Goal: Information Seeking & Learning: Find specific fact

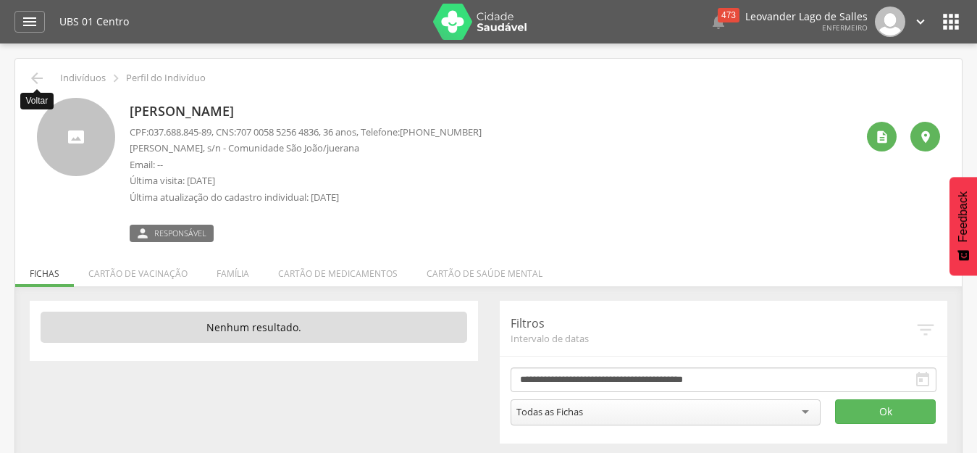
click at [35, 78] on icon "" at bounding box center [36, 78] width 17 height 17
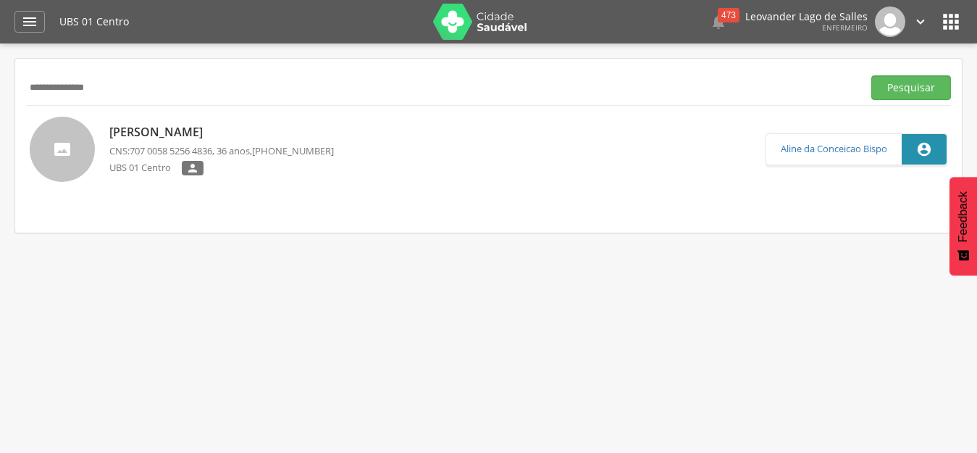
drag, startPoint x: 170, startPoint y: 89, endPoint x: 0, endPoint y: 80, distance: 170.4
click at [0, 80] on div " Supervisão  Distritos  Ubs Coordenador: - Prado / BA Intervalo de Tempo  S…" at bounding box center [488, 269] width 977 height 453
paste input "********"
click at [871, 75] on button "Pesquisar" at bounding box center [911, 87] width 80 height 25
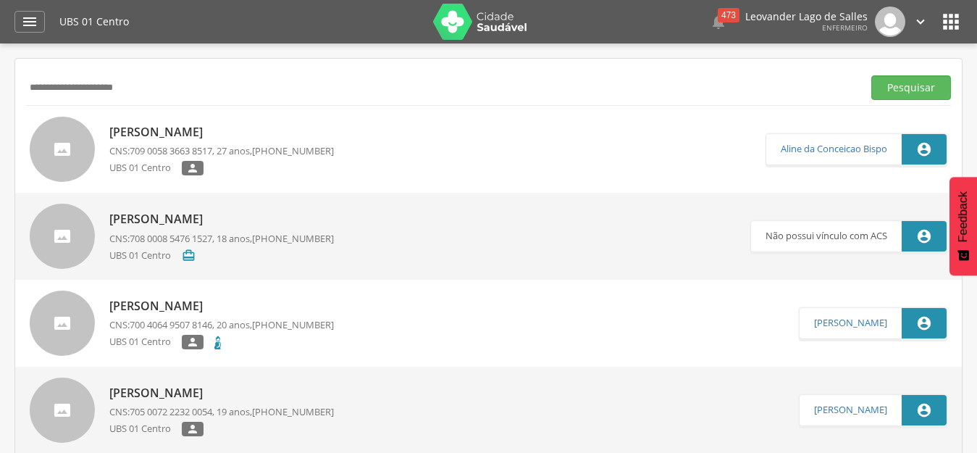
drag, startPoint x: 185, startPoint y: 83, endPoint x: 4, endPoint y: 70, distance: 181.4
click at [4, 70] on div " Supervisão  Distritos  Ubs Coordenador: - Prado / BA Intervalo de Tempo  S…" at bounding box center [488, 269] width 977 height 453
paste input "***"
click at [871, 75] on button "Pesquisar" at bounding box center [911, 87] width 80 height 25
click at [817, 151] on p "Não possui vínculo com ACS" at bounding box center [826, 149] width 122 height 30
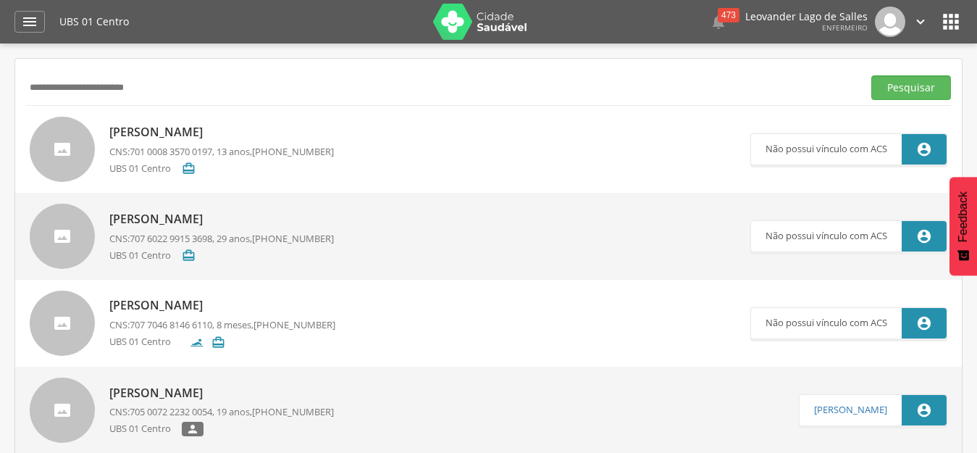
click at [469, 145] on link "Ana Clara Gustavo Oliveira CNS: 701 0008 3570 0197 , 13 anos, (73) 99945-8570 U…" at bounding box center [390, 149] width 720 height 65
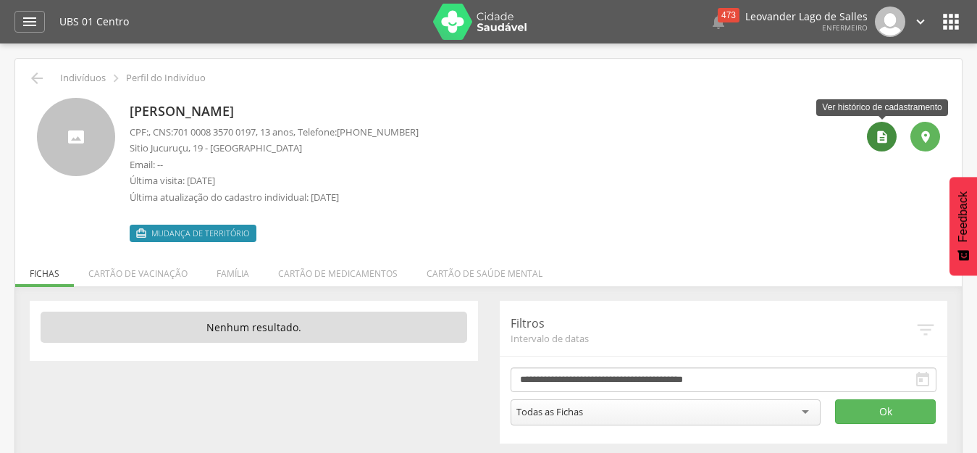
click at [875, 140] on icon "" at bounding box center [882, 137] width 14 height 14
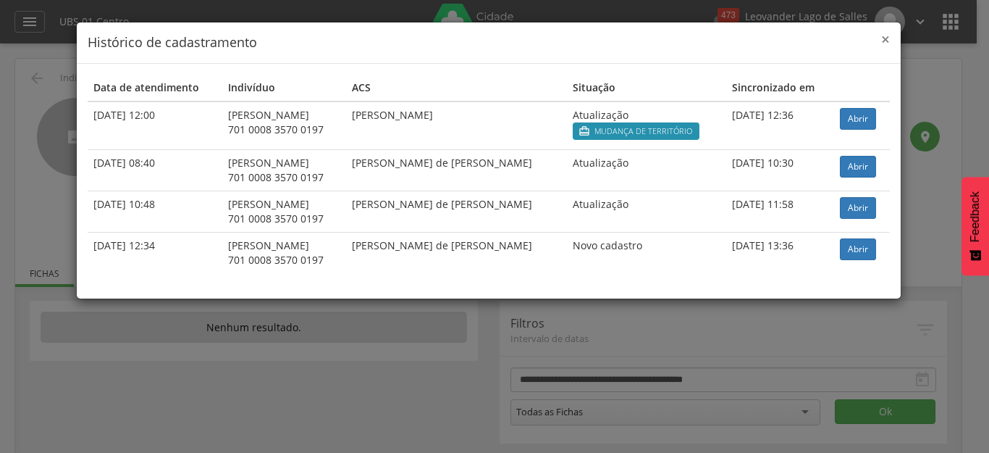
click at [884, 37] on span "×" at bounding box center [885, 39] width 9 height 20
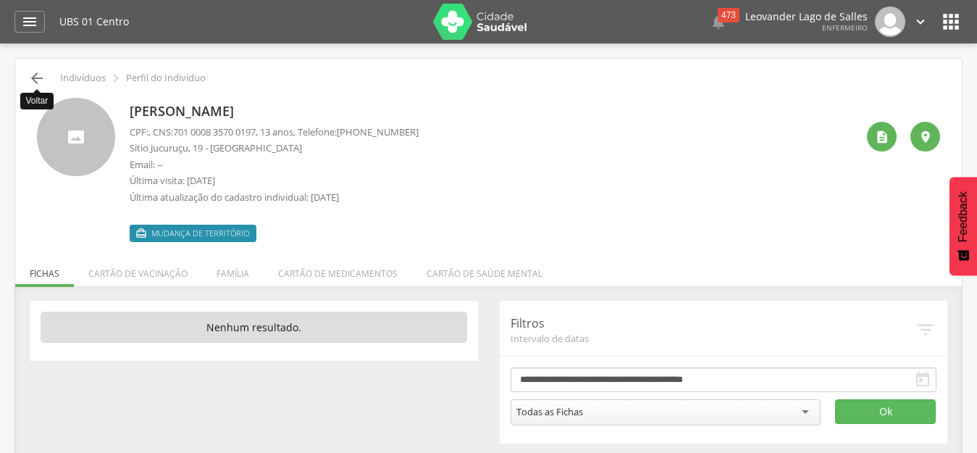
click at [36, 80] on icon "" at bounding box center [36, 78] width 17 height 17
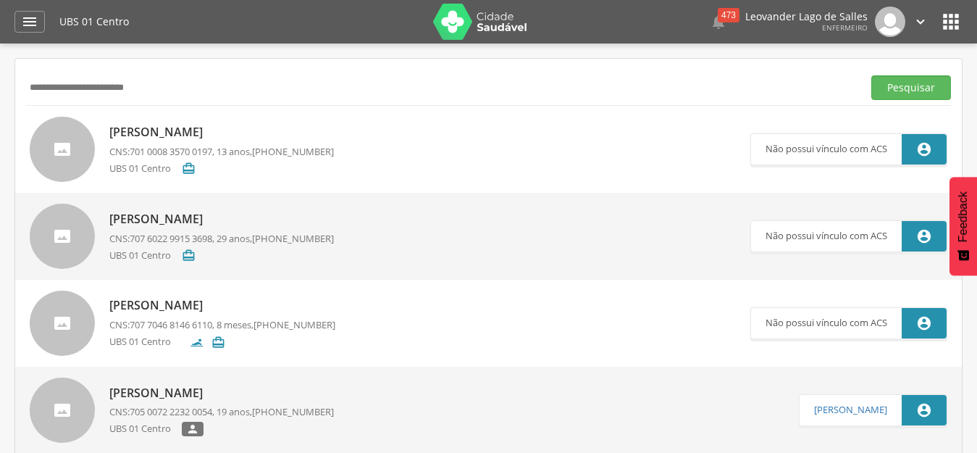
drag, startPoint x: 206, startPoint y: 96, endPoint x: 5, endPoint y: 73, distance: 202.6
click at [5, 73] on div " Supervisão  Distritos  Ubs Coordenador: - Prado / BA Intervalo de Tempo  S…" at bounding box center [488, 269] width 977 height 453
paste input "text"
type input "**********"
click at [871, 75] on button "Pesquisar" at bounding box center [911, 87] width 80 height 25
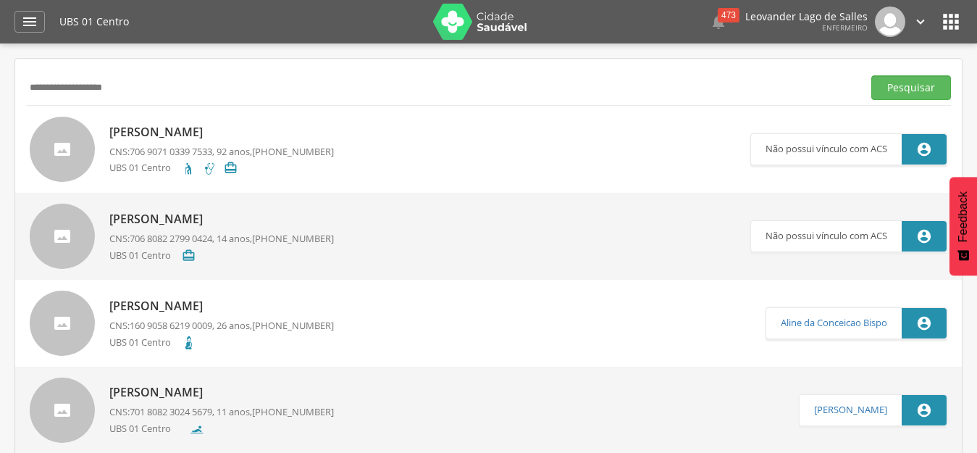
click at [667, 159] on link "Ana de Souza Donato CNS: 706 9071 0339 7533 , 92 anos, (73) 99913-5479 UBS 01 C…" at bounding box center [390, 149] width 720 height 65
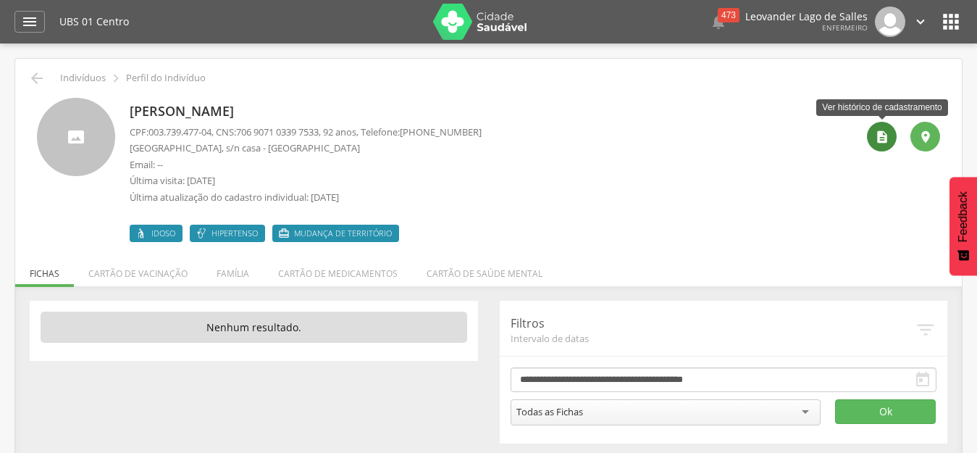
click at [875, 132] on icon "" at bounding box center [882, 137] width 14 height 14
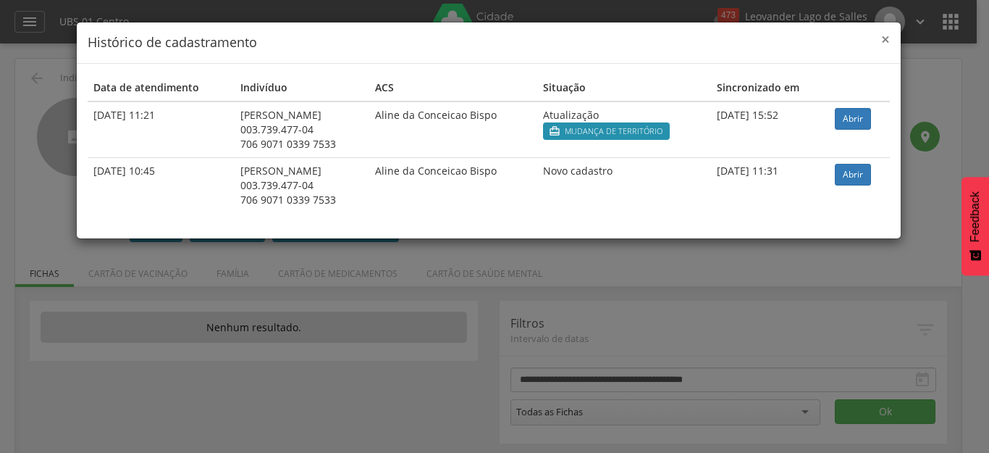
click at [884, 42] on span "×" at bounding box center [885, 39] width 9 height 20
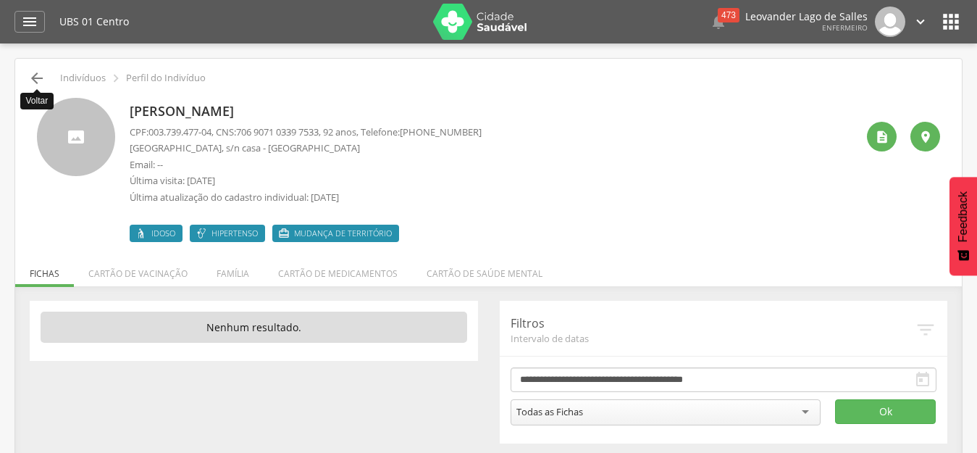
click at [32, 73] on icon "" at bounding box center [36, 78] width 17 height 17
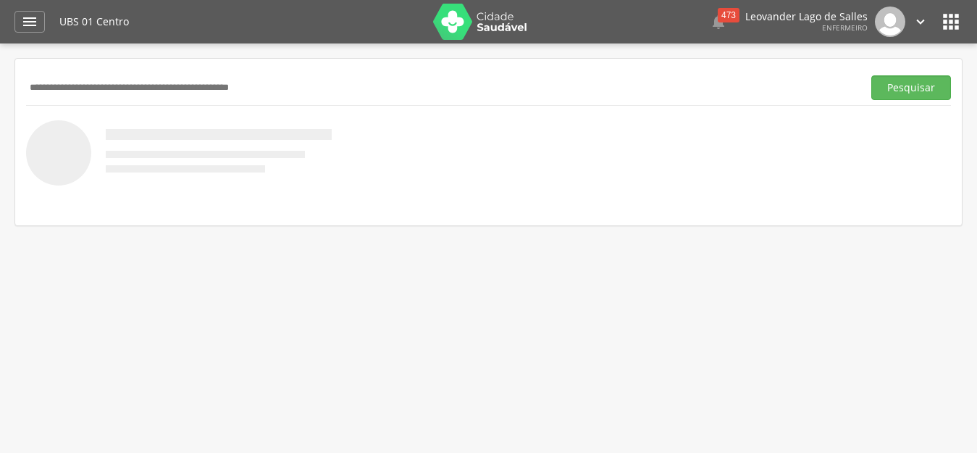
click at [295, 94] on input "text" at bounding box center [441, 87] width 830 height 25
click at [871, 75] on button "Pesquisar" at bounding box center [911, 87] width 80 height 25
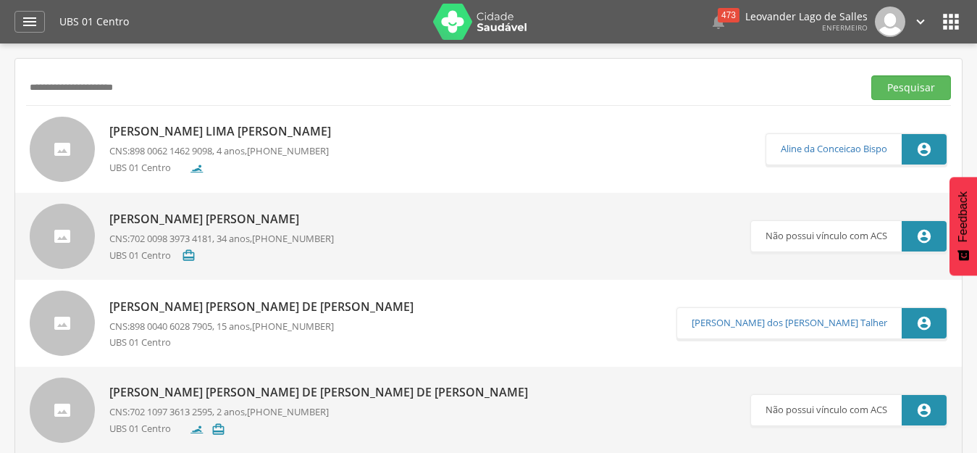
drag, startPoint x: 164, startPoint y: 81, endPoint x: 0, endPoint y: 80, distance: 163.6
click at [0, 80] on div " Supervisão  Distritos  Ubs Coordenador: - Prado / BA Intervalo de Tempo  S…" at bounding box center [488, 269] width 977 height 453
paste input "text"
click at [871, 75] on button "Pesquisar" at bounding box center [911, 87] width 80 height 25
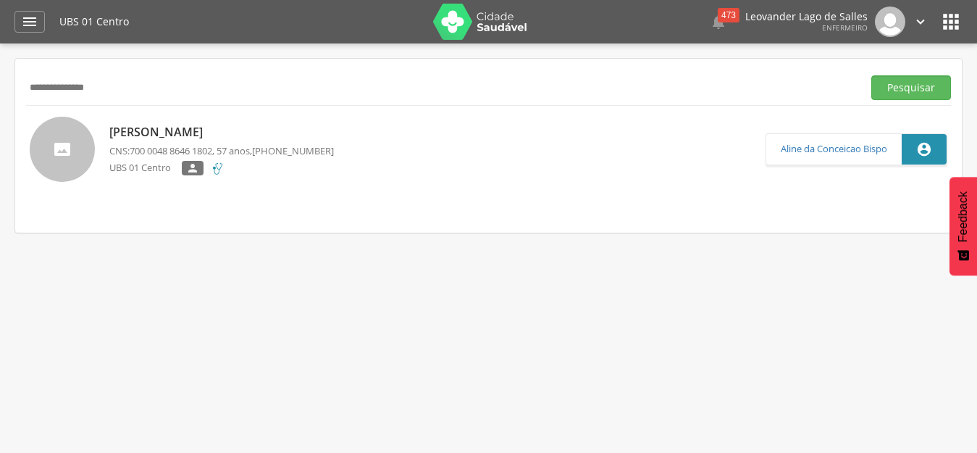
drag, startPoint x: 214, startPoint y: 96, endPoint x: 0, endPoint y: 72, distance: 214.9
click at [0, 72] on div " Supervisão  Distritos  Ubs Coordenador: - Prado / BA Intervalo de Tempo  S…" at bounding box center [488, 269] width 977 height 453
paste input "**********"
click at [871, 75] on button "Pesquisar" at bounding box center [911, 87] width 80 height 25
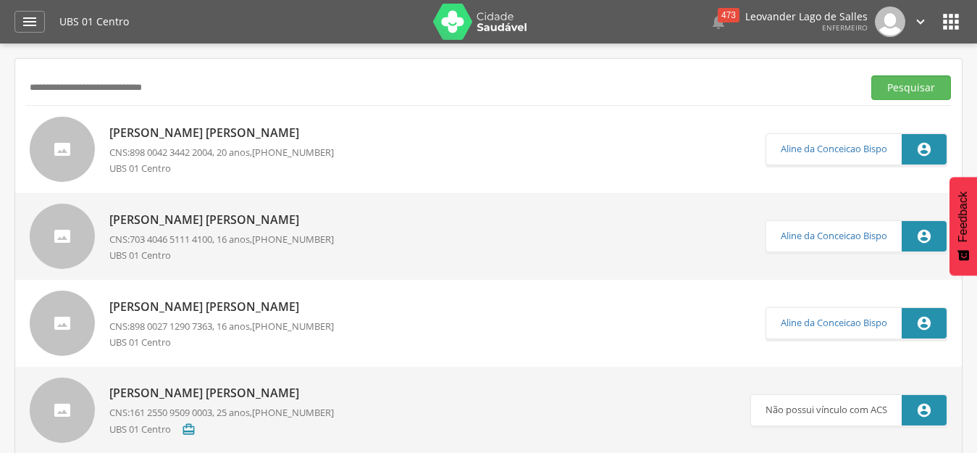
drag, startPoint x: 230, startPoint y: 83, endPoint x: 0, endPoint y: 75, distance: 230.3
click at [0, 75] on div " Supervisão  Distritos  Ubs Coordenador: - Prado / BA Intervalo de Tempo  S…" at bounding box center [488, 269] width 977 height 453
paste input "***"
type input "**********"
click at [871, 75] on button "Pesquisar" at bounding box center [911, 87] width 80 height 25
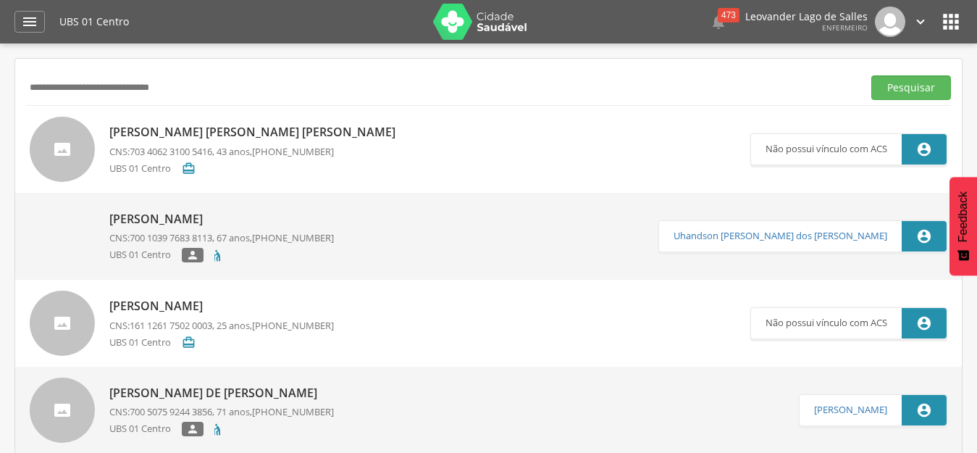
click at [559, 147] on link "Antônio José Fontoura de Oliveira CNS: 703 4062 3100 5416 , 43 anos, (73) 99941…" at bounding box center [390, 149] width 720 height 65
type input "**********"
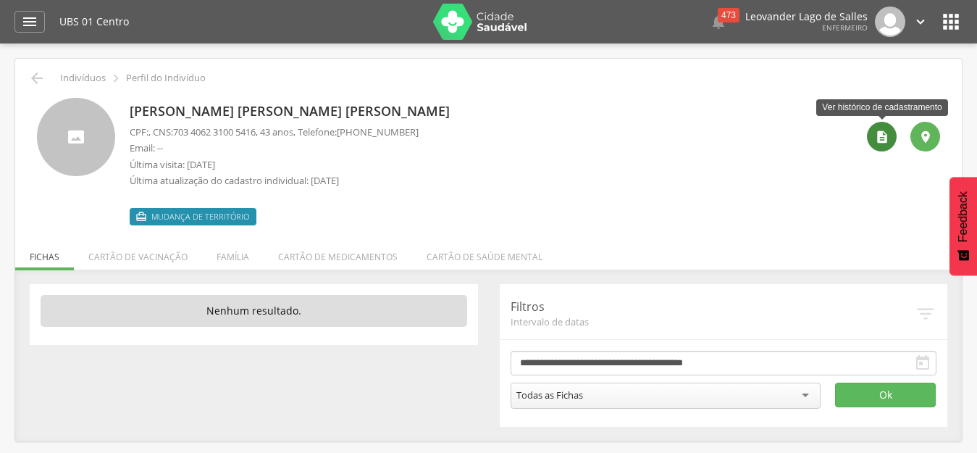
click at [884, 140] on icon "" at bounding box center [882, 137] width 14 height 14
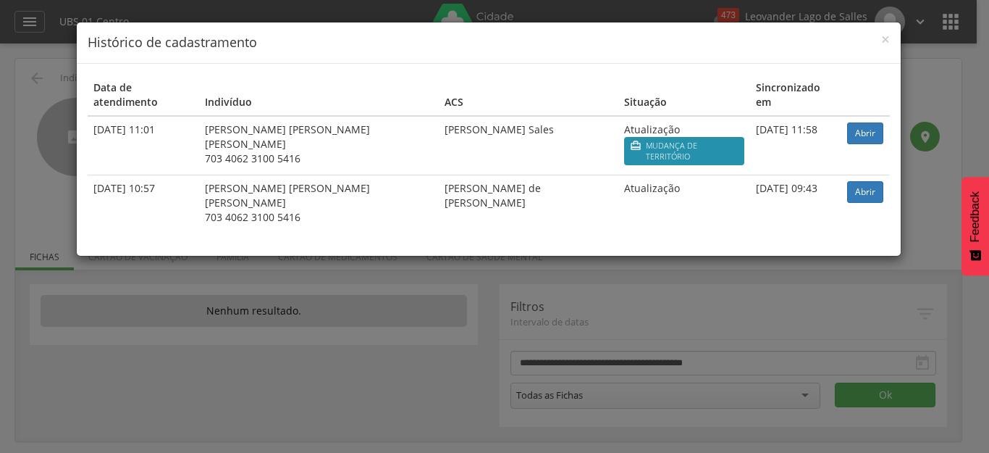
click at [646, 253] on div "× Histórico de cadastramento Data de atendimento Indivíduo ACS Situação Sincron…" at bounding box center [494, 226] width 989 height 453
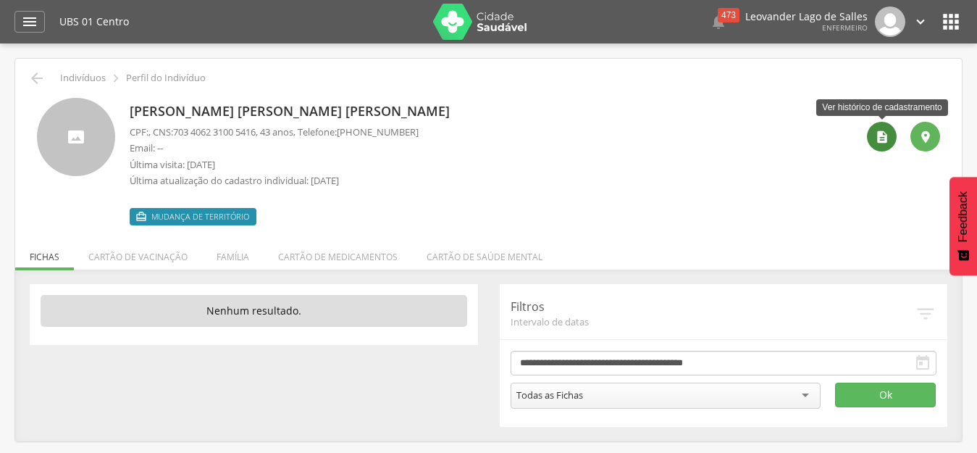
click at [880, 133] on icon "" at bounding box center [882, 137] width 14 height 14
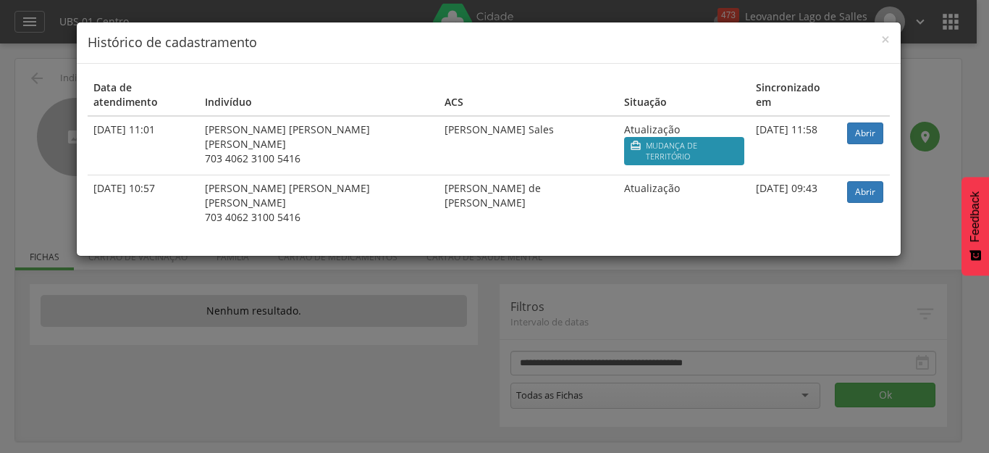
click at [745, 219] on div "× Histórico de cadastramento Data de atendimento Indivíduo ACS Situação Sincron…" at bounding box center [494, 226] width 989 height 453
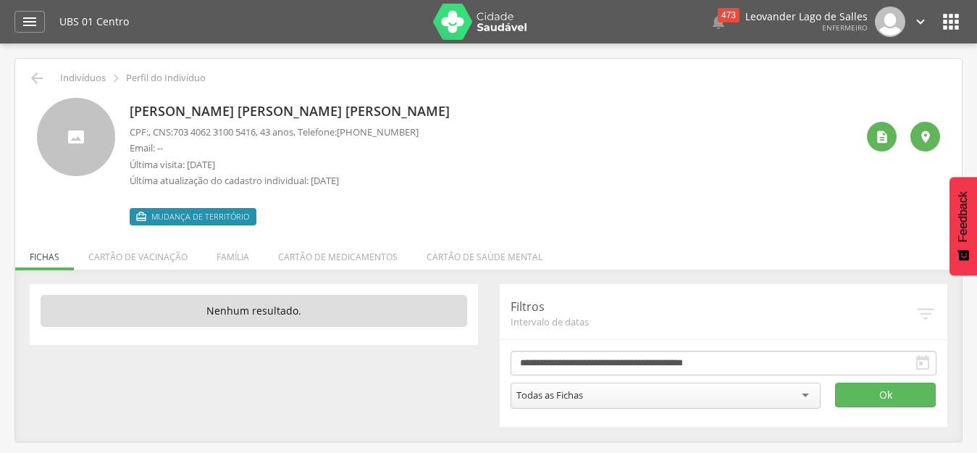
click at [25, 77] on div " Indivíduos  Perfil do Indivíduo Antônio José Fontoura de Oliveira CPF: , CNS…" at bounding box center [488, 250] width 946 height 382
click at [35, 78] on icon "" at bounding box center [36, 78] width 17 height 17
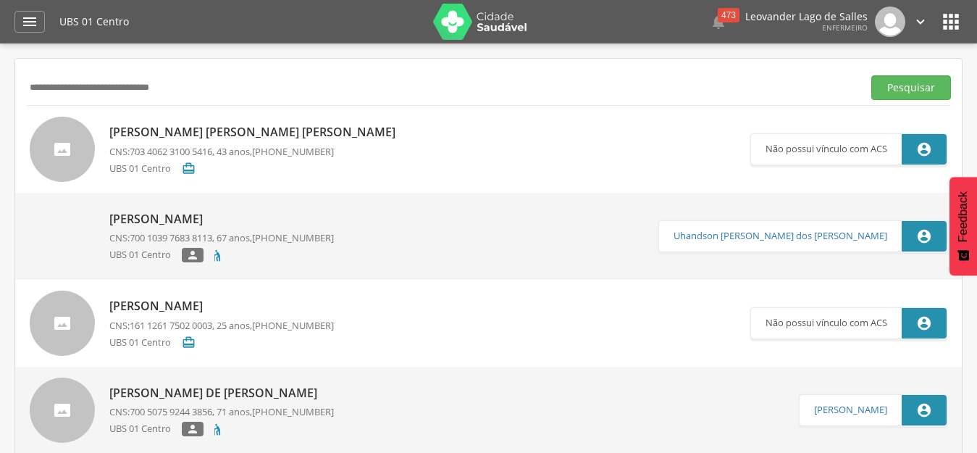
drag, startPoint x: 222, startPoint y: 86, endPoint x: 0, endPoint y: 75, distance: 221.8
click at [0, 75] on div " Supervisão  Distritos  Ubs Coordenador: - Prado / BA Intervalo de Tempo  S…" at bounding box center [488, 269] width 977 height 453
paste input "text"
click at [871, 75] on button "Pesquisar" at bounding box center [911, 87] width 80 height 25
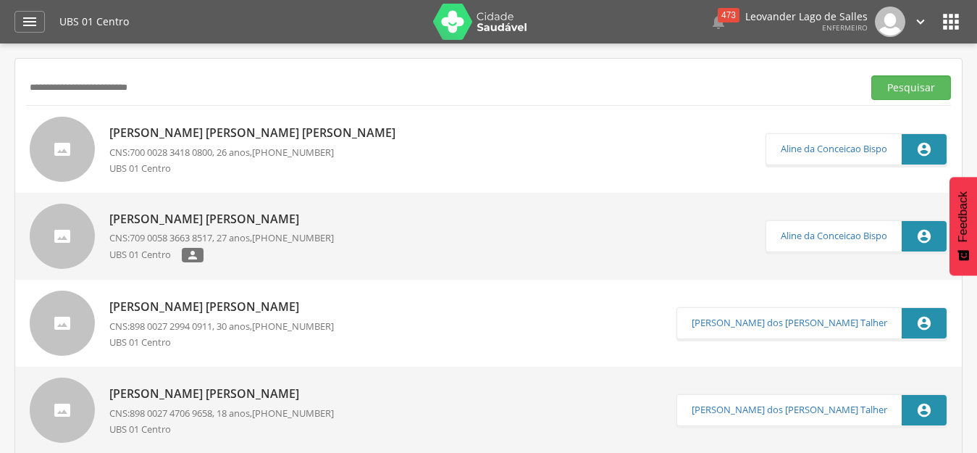
drag, startPoint x: 192, startPoint y: 83, endPoint x: 0, endPoint y: 64, distance: 192.8
click at [0, 64] on div " Supervisão  Distritos  Ubs Coordenador: - Prado / BA Intervalo de Tempo  S…" at bounding box center [488, 269] width 977 height 453
paste input "text"
click at [871, 75] on button "Pesquisar" at bounding box center [911, 87] width 80 height 25
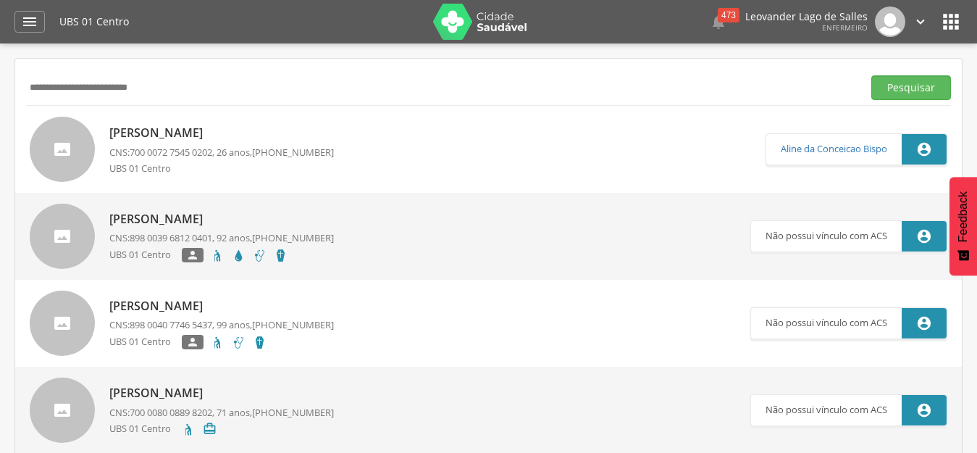
drag, startPoint x: 259, startPoint y: 82, endPoint x: 0, endPoint y: 72, distance: 259.4
click at [0, 72] on div " Supervisão  Distritos  Ubs Coordenador: - Prado / BA Intervalo de Tempo  S…" at bounding box center [488, 269] width 977 height 453
paste input "text"
click at [871, 75] on button "Pesquisar" at bounding box center [911, 87] width 80 height 25
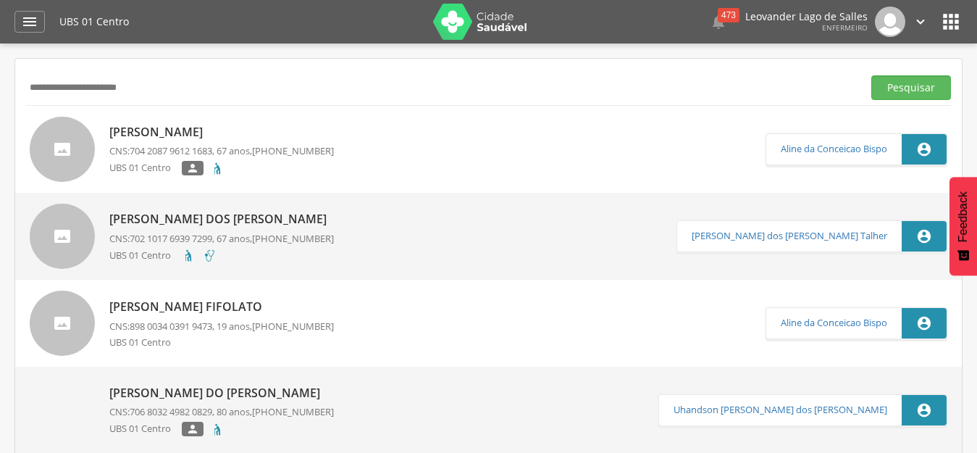
drag, startPoint x: 225, startPoint y: 98, endPoint x: 0, endPoint y: 83, distance: 225.7
click at [0, 84] on div " Supervisão  Distritos  Ubs Coordenador: - Prado / BA Intervalo de Tempo  S…" at bounding box center [488, 269] width 977 height 453
paste input "text"
click at [871, 75] on button "Pesquisar" at bounding box center [911, 87] width 80 height 25
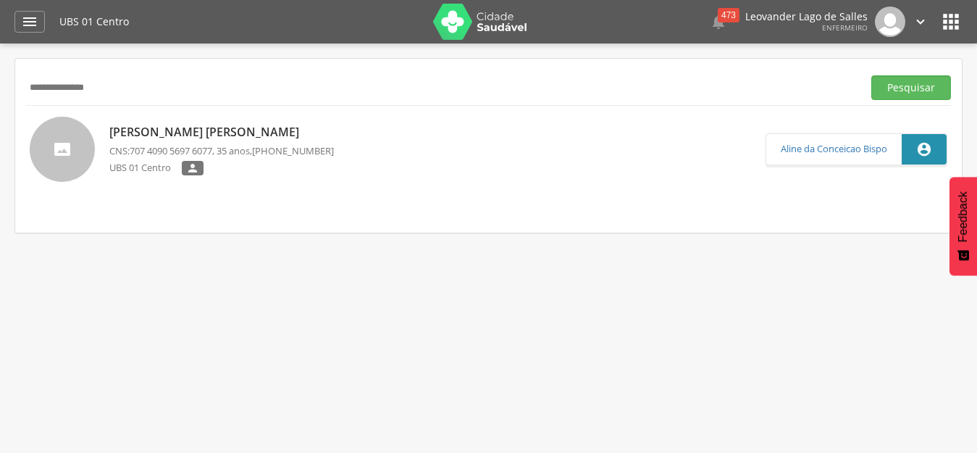
drag, startPoint x: 269, startPoint y: 93, endPoint x: 7, endPoint y: 88, distance: 262.1
click at [7, 88] on div " Supervisão  Distritos  Ubs Coordenador: - Prado / BA Intervalo de Tempo  S…" at bounding box center [488, 269] width 977 height 453
paste input "**********"
click at [871, 75] on button "Pesquisar" at bounding box center [911, 87] width 80 height 25
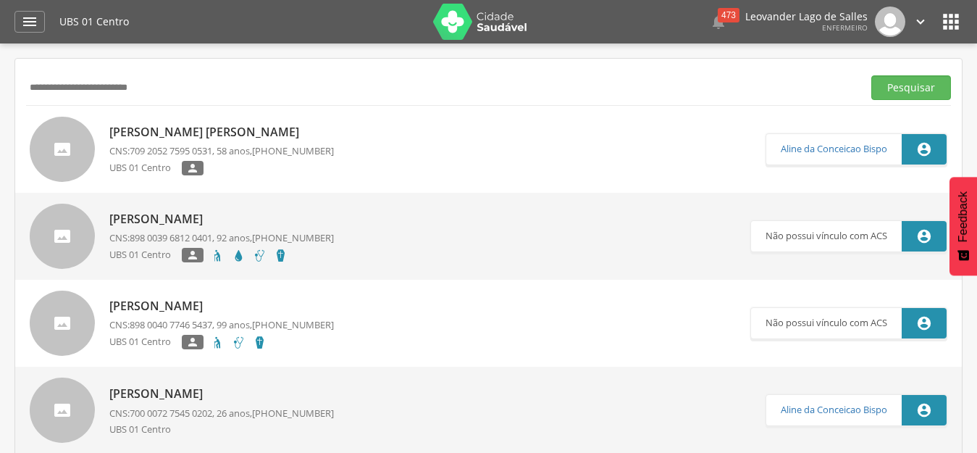
click at [353, 141] on link "Arleny Alves Moreira Araujo CNS: 709 2052 7595 0531 , 58 anos, (62) 98191-0091 …" at bounding box center [398, 149] width 736 height 65
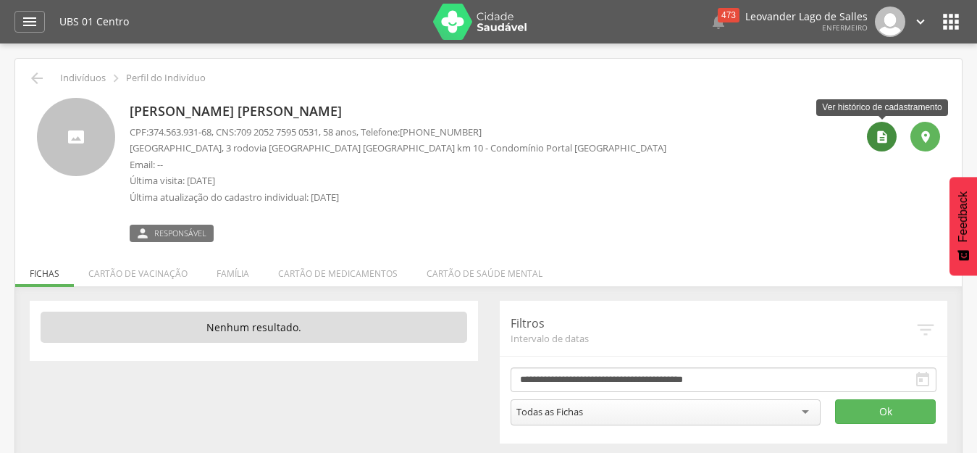
click at [877, 140] on icon "" at bounding box center [882, 137] width 14 height 14
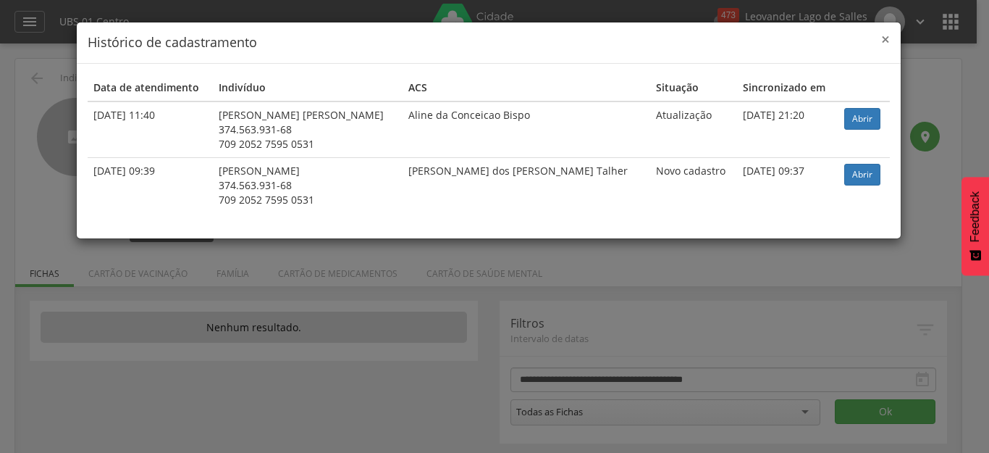
click at [887, 41] on span "×" at bounding box center [885, 39] width 9 height 20
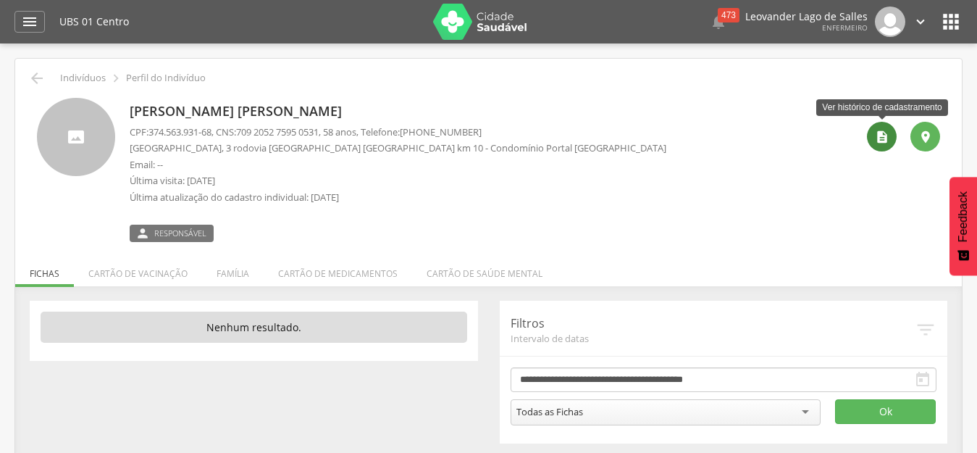
click at [875, 135] on icon "" at bounding box center [882, 137] width 14 height 14
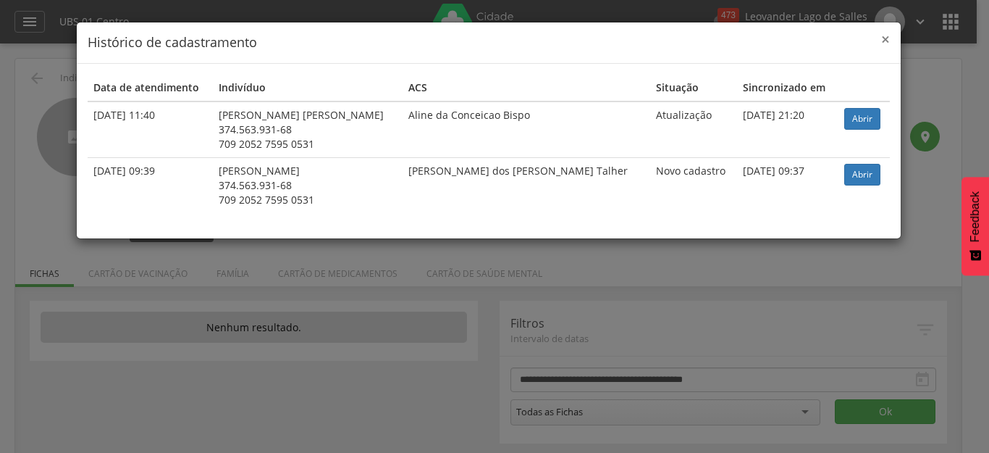
click at [888, 38] on span "×" at bounding box center [885, 39] width 9 height 20
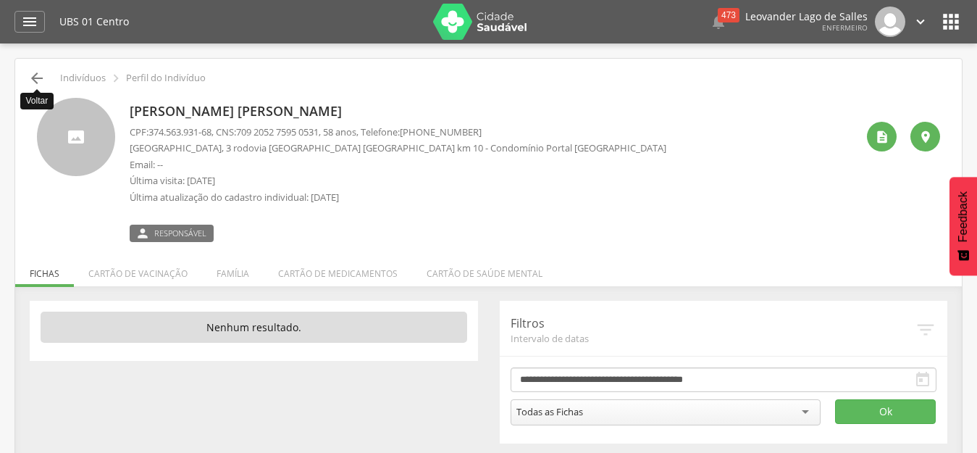
click at [28, 76] on icon "" at bounding box center [36, 78] width 17 height 17
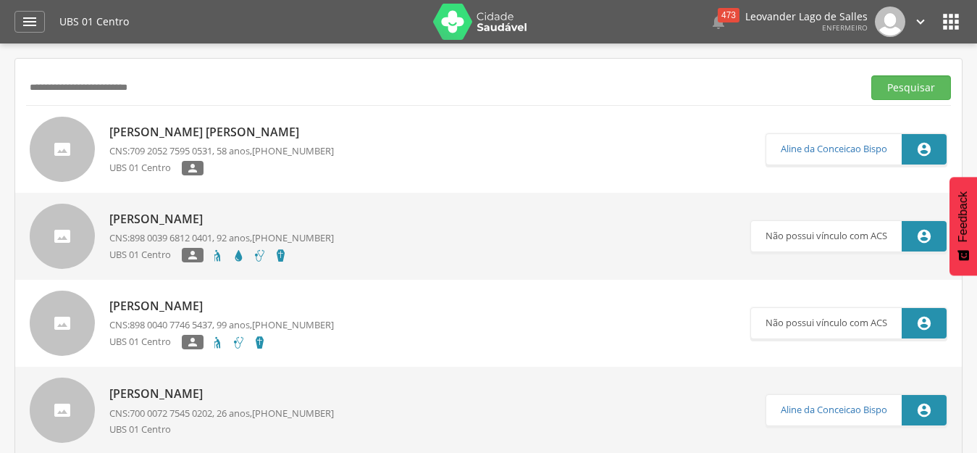
drag, startPoint x: 248, startPoint y: 96, endPoint x: 2, endPoint y: 72, distance: 246.5
click at [2, 72] on div " Supervisão  Distritos  Ubs Coordenador: - Prado / BA Intervalo de Tempo  S…" at bounding box center [488, 269] width 977 height 453
paste input "text"
click at [871, 75] on button "Pesquisar" at bounding box center [911, 87] width 80 height 25
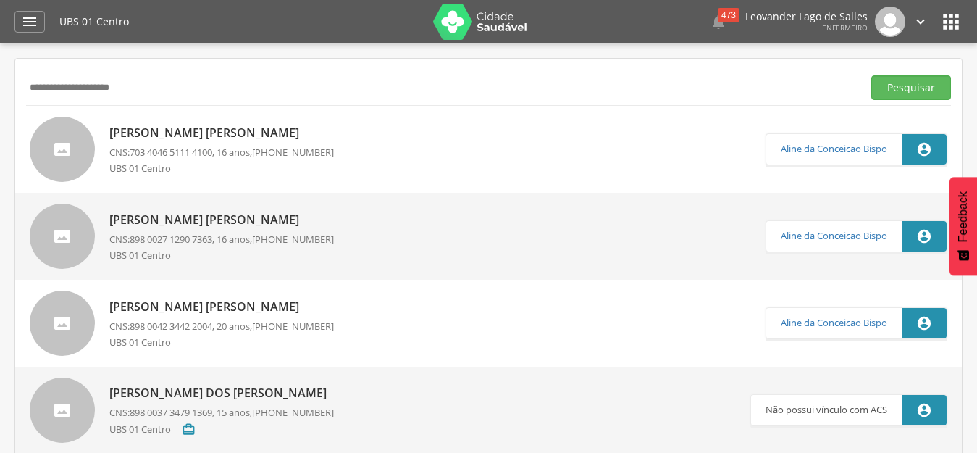
drag, startPoint x: 185, startPoint y: 91, endPoint x: 0, endPoint y: 63, distance: 187.4
click at [0, 63] on div " Supervisão  Distritos  Ubs Coordenador: - Prado / BA Intervalo de Tempo  S…" at bounding box center [488, 269] width 977 height 453
paste input "text"
type input "**********"
click at [871, 75] on button "Pesquisar" at bounding box center [911, 87] width 80 height 25
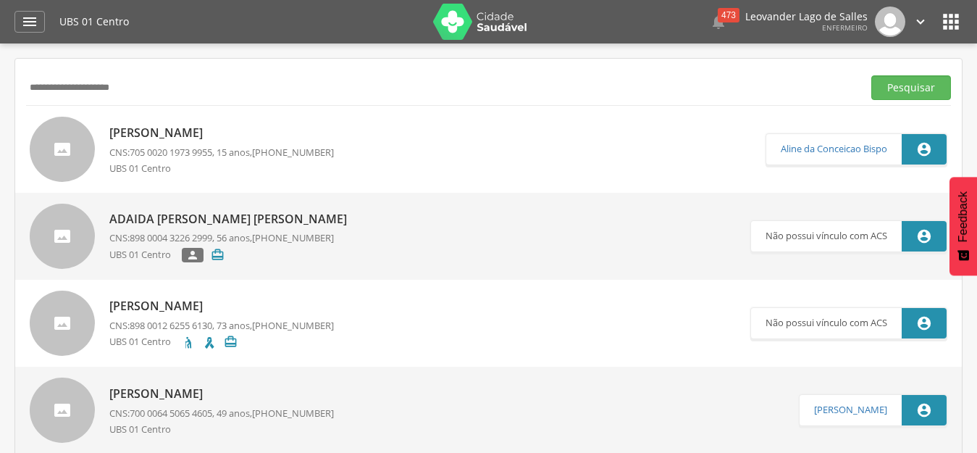
drag, startPoint x: 172, startPoint y: 87, endPoint x: 0, endPoint y: 56, distance: 174.3
click at [0, 56] on div " Supervisão  Distritos  Ubs Coordenador: - Prado / BA Intervalo de Tempo  S…" at bounding box center [488, 269] width 977 height 453
click at [215, 101] on div "**********" at bounding box center [488, 87] width 925 height 35
drag, startPoint x: 215, startPoint y: 101, endPoint x: 36, endPoint y: 78, distance: 180.2
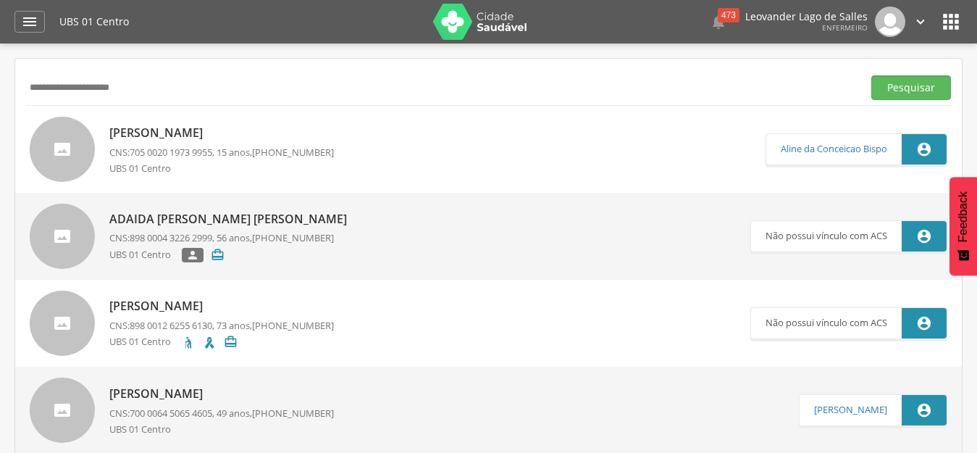
click at [142, 97] on input "**********" at bounding box center [441, 87] width 830 height 25
drag, startPoint x: 147, startPoint y: 92, endPoint x: 20, endPoint y: 82, distance: 127.8
paste input "**********"
click at [871, 75] on button "Pesquisar" at bounding box center [911, 87] width 80 height 25
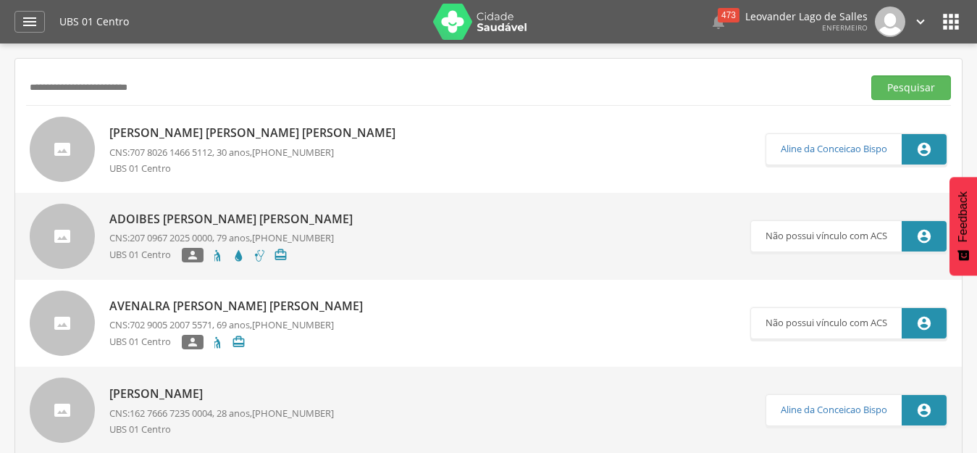
drag, startPoint x: 219, startPoint y: 91, endPoint x: 0, endPoint y: 67, distance: 220.0
click at [0, 67] on div " Supervisão  Distritos  Ubs Coordenador: - Prado / BA Intervalo de Tempo  S…" at bounding box center [488, 269] width 977 height 453
paste input "text"
type input "**********"
click at [871, 75] on button "Pesquisar" at bounding box center [911, 87] width 80 height 25
